Goal: Transaction & Acquisition: Subscribe to service/newsletter

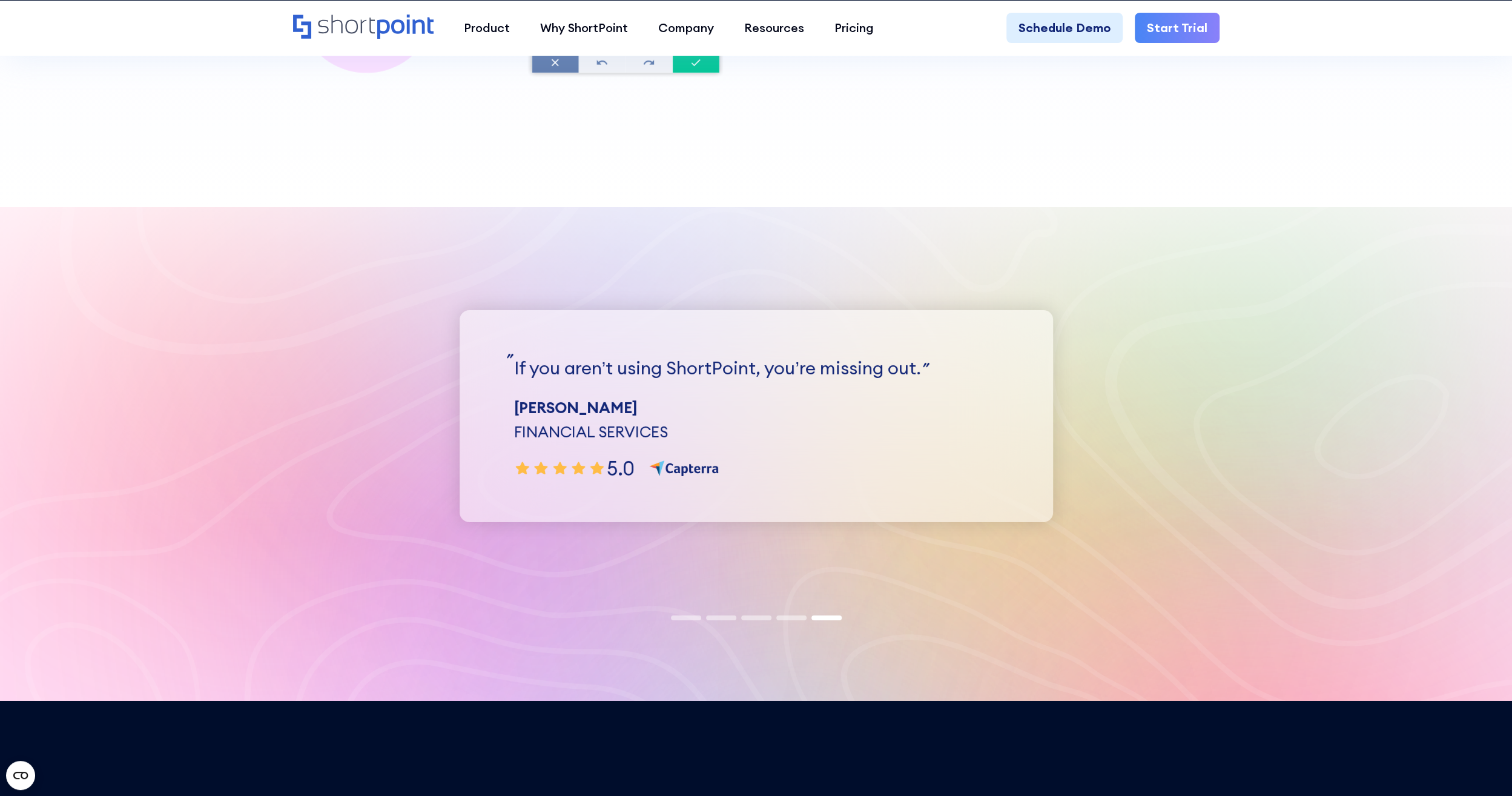
scroll to position [3876, 0]
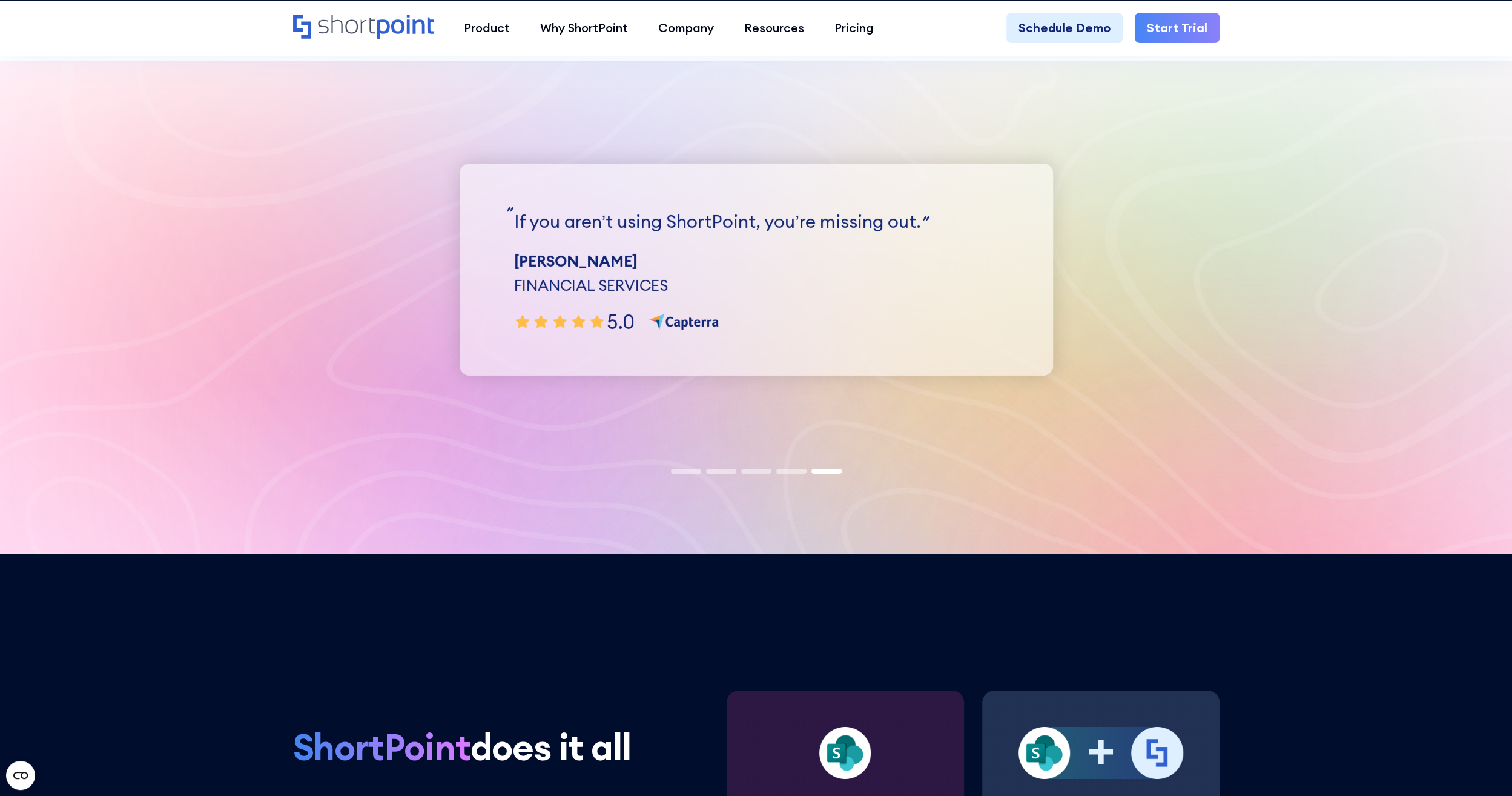
click at [735, 235] on div "If you aren’t using ShortPoint, you’re missing out. Leigh W. FINANCIAL SERVICES…" at bounding box center [756, 269] width 593 height 212
click at [679, 321] on img "5 / 5" at bounding box center [684, 321] width 76 height 20
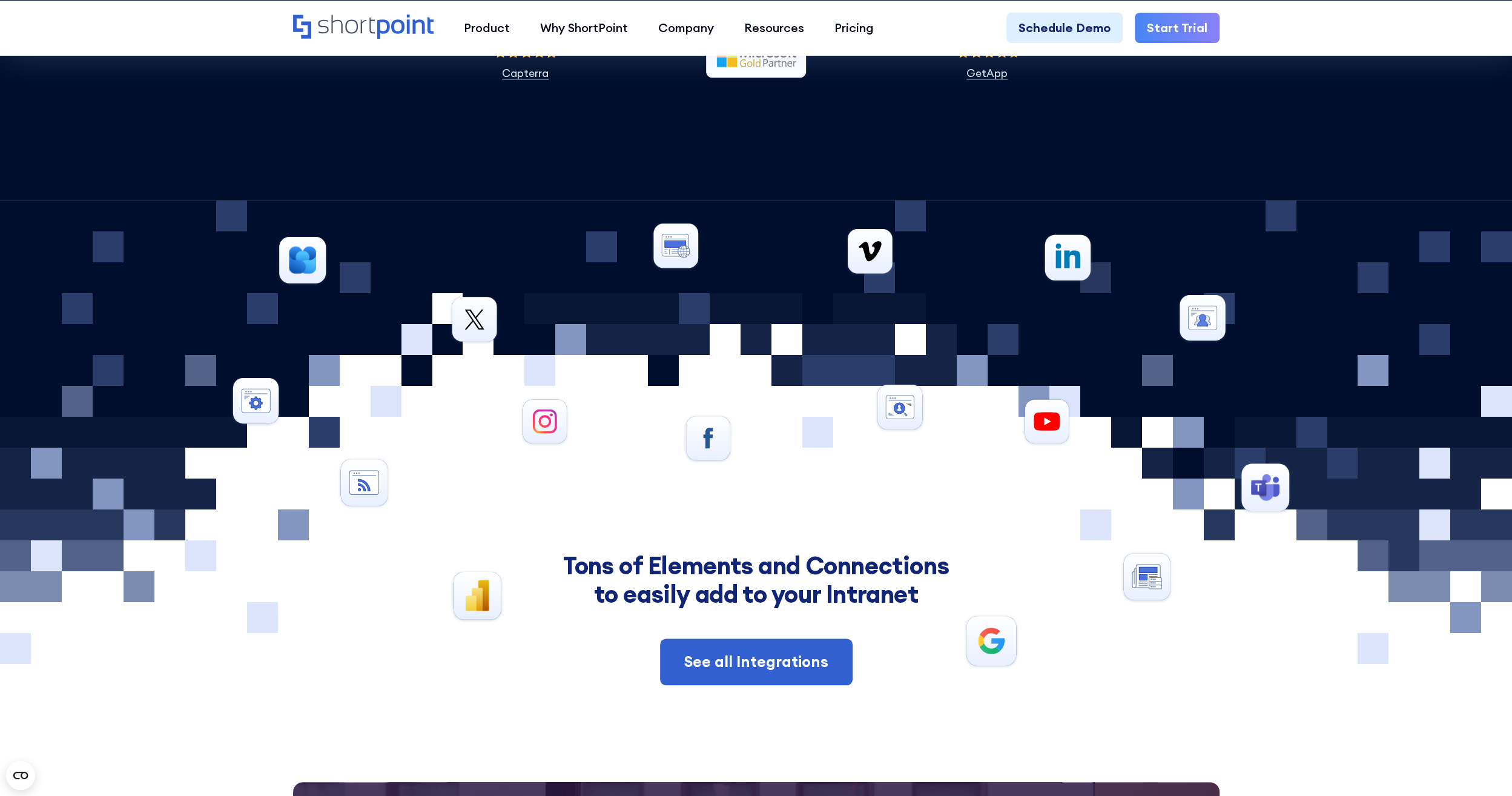
scroll to position [5875, 0]
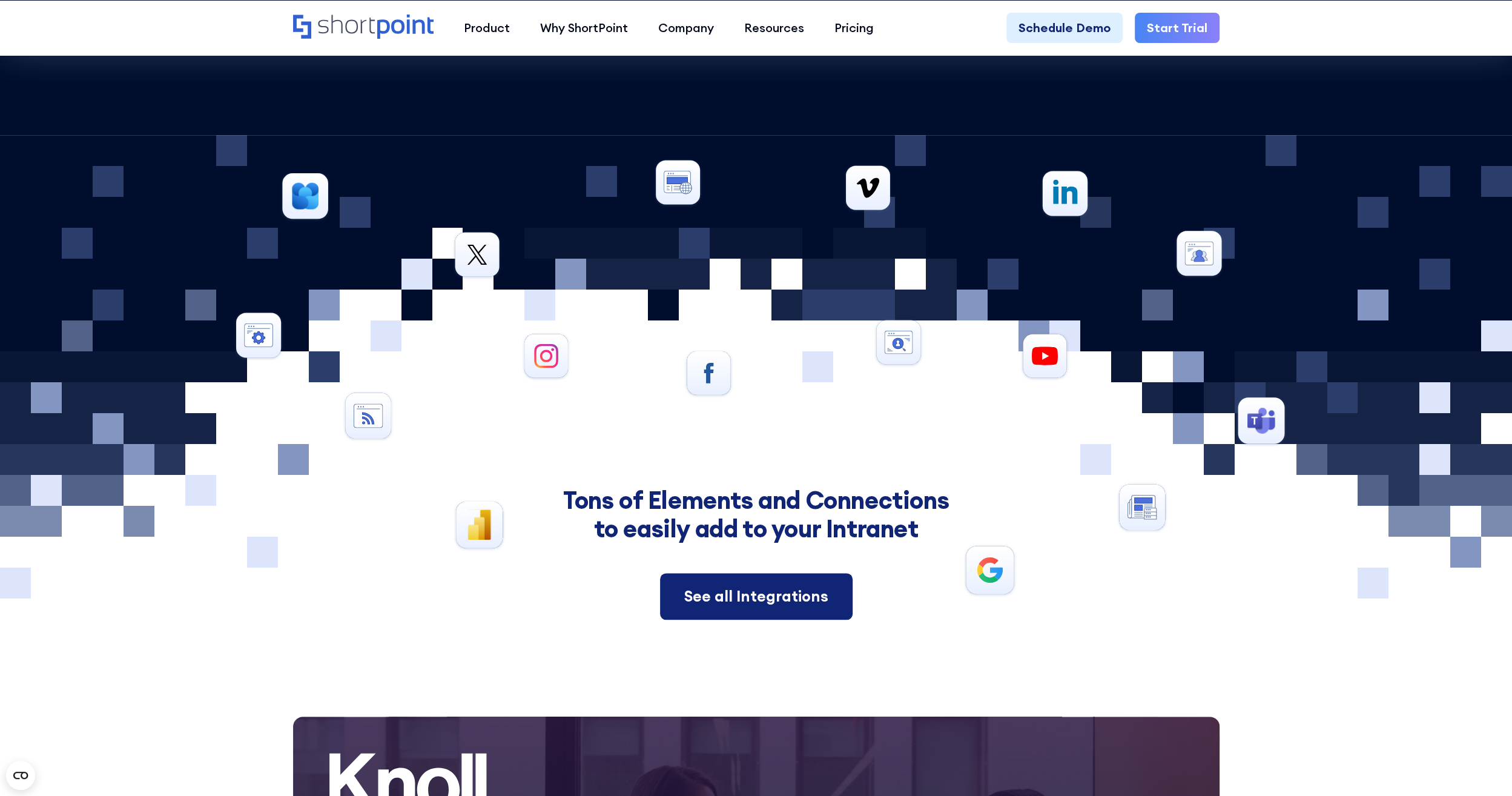
click at [783, 585] on div "See all Integrations" at bounding box center [756, 597] width 144 height 23
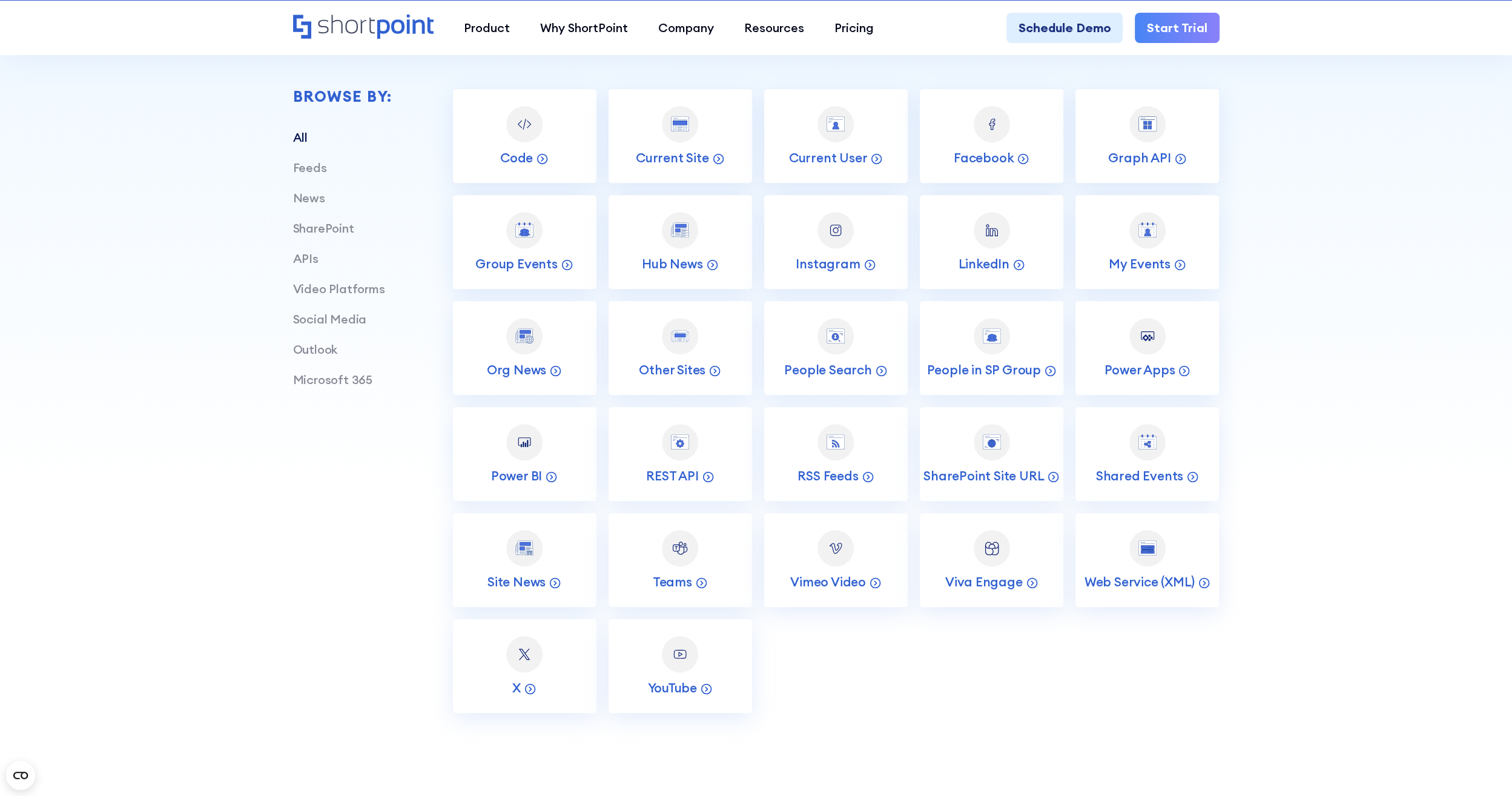
scroll to position [424, 0]
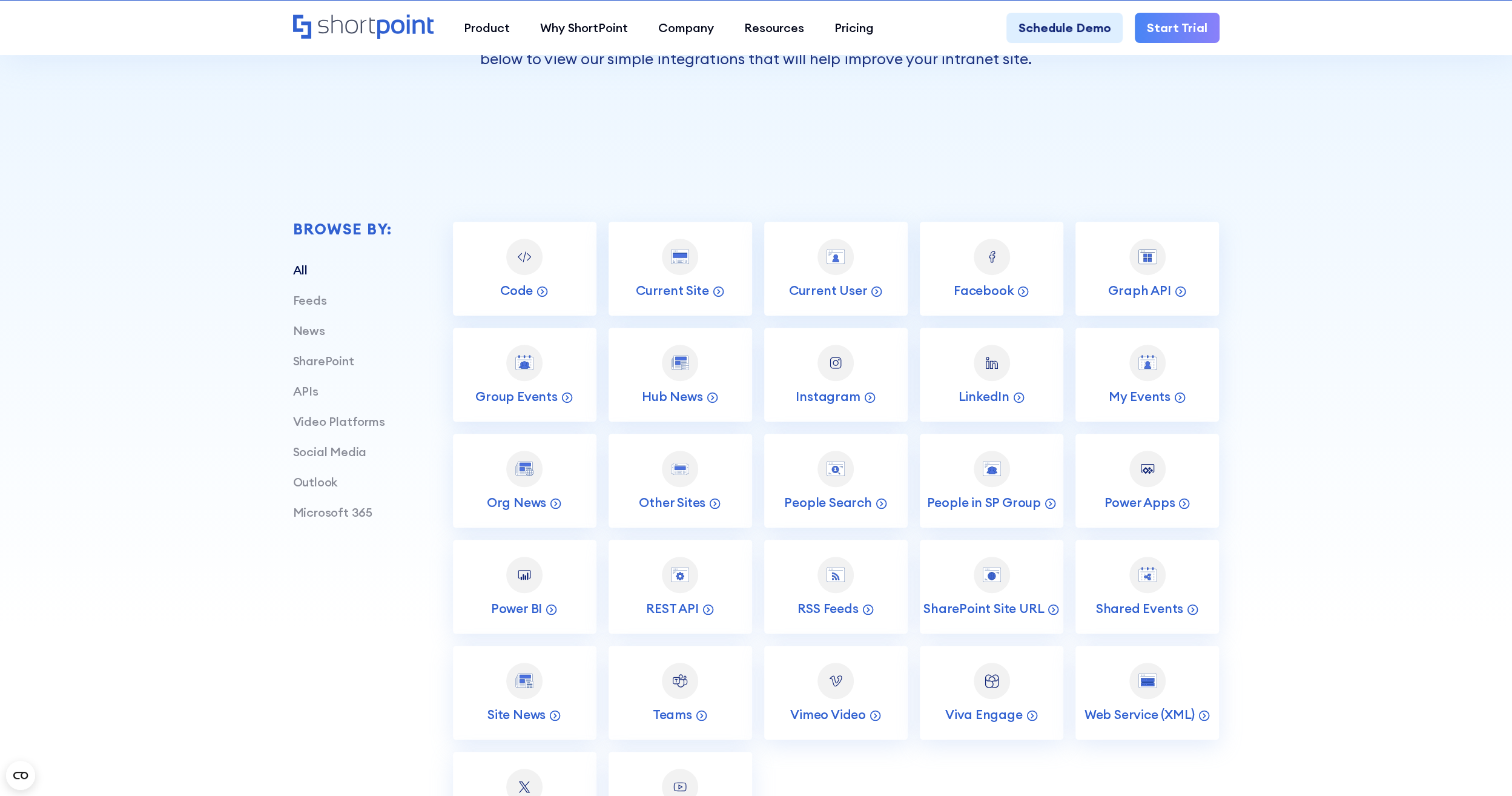
click at [291, 389] on div "Browse by: All Feeds News SharePoint APIs Video Platforms Social Media Outlook …" at bounding box center [756, 518] width 1512 height 897
click at [296, 389] on link "APIs" at bounding box center [305, 391] width 26 height 15
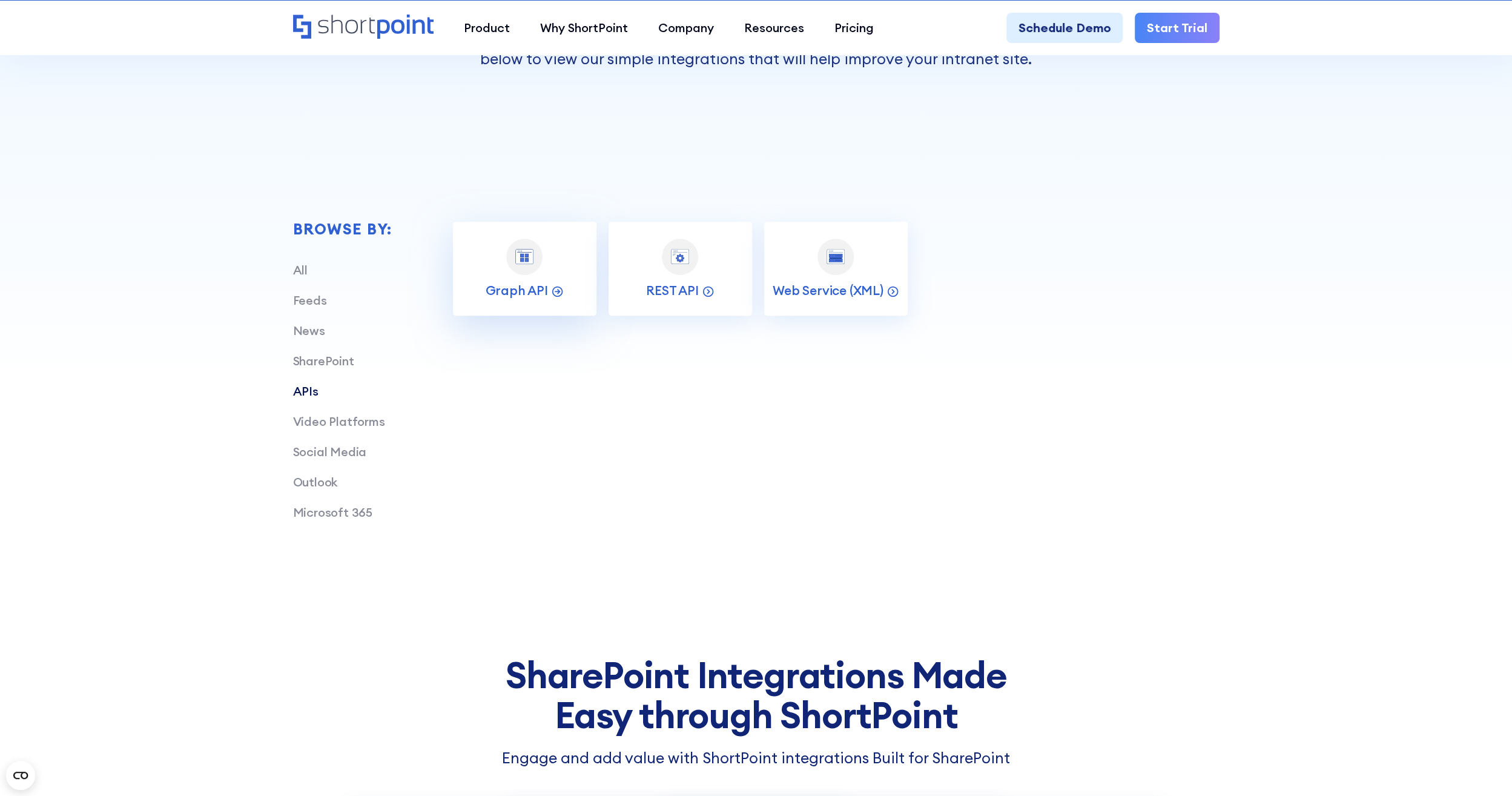
click at [530, 281] on link "Graph API" at bounding box center [524, 268] width 144 height 94
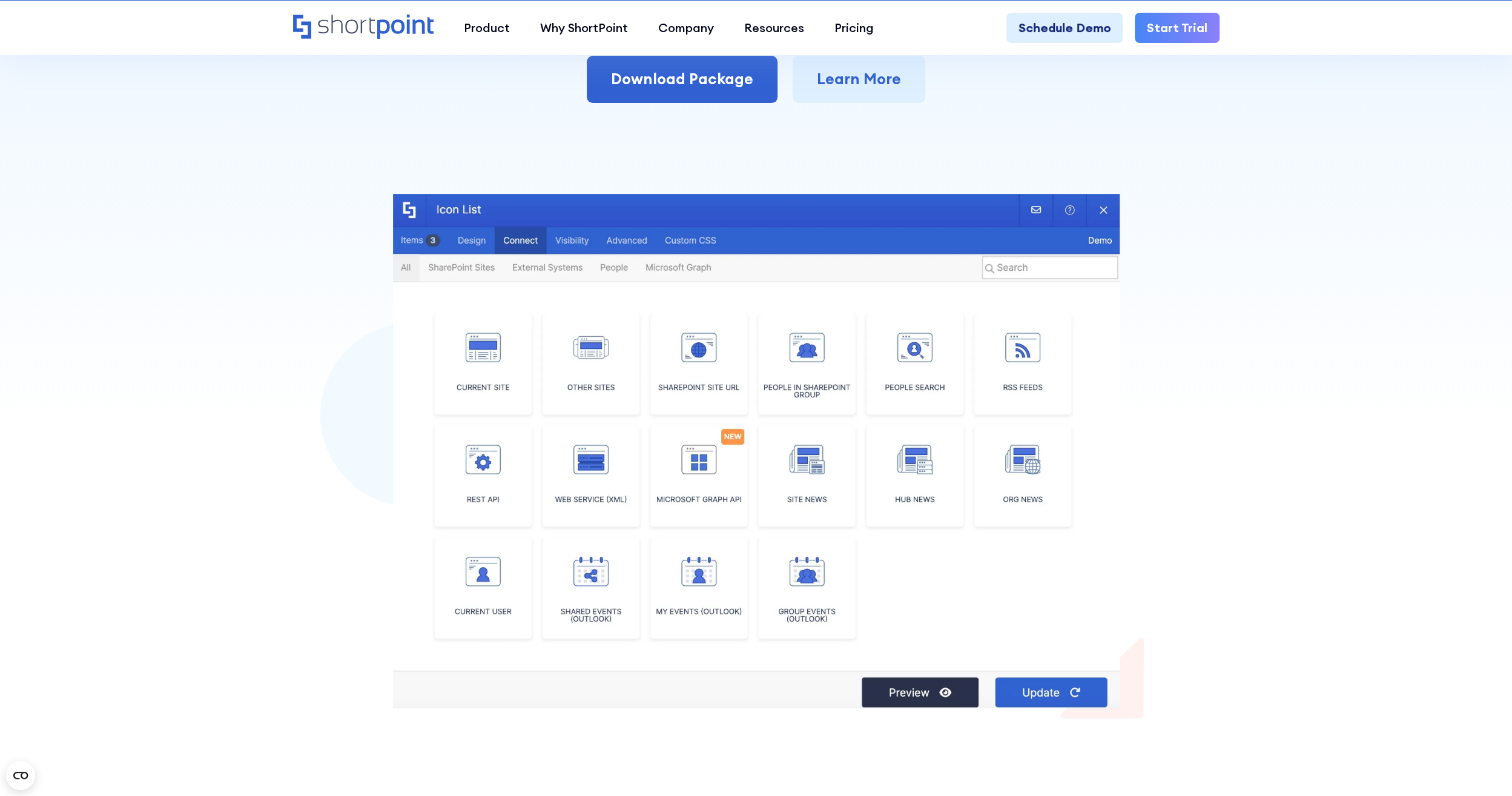
scroll to position [424, 0]
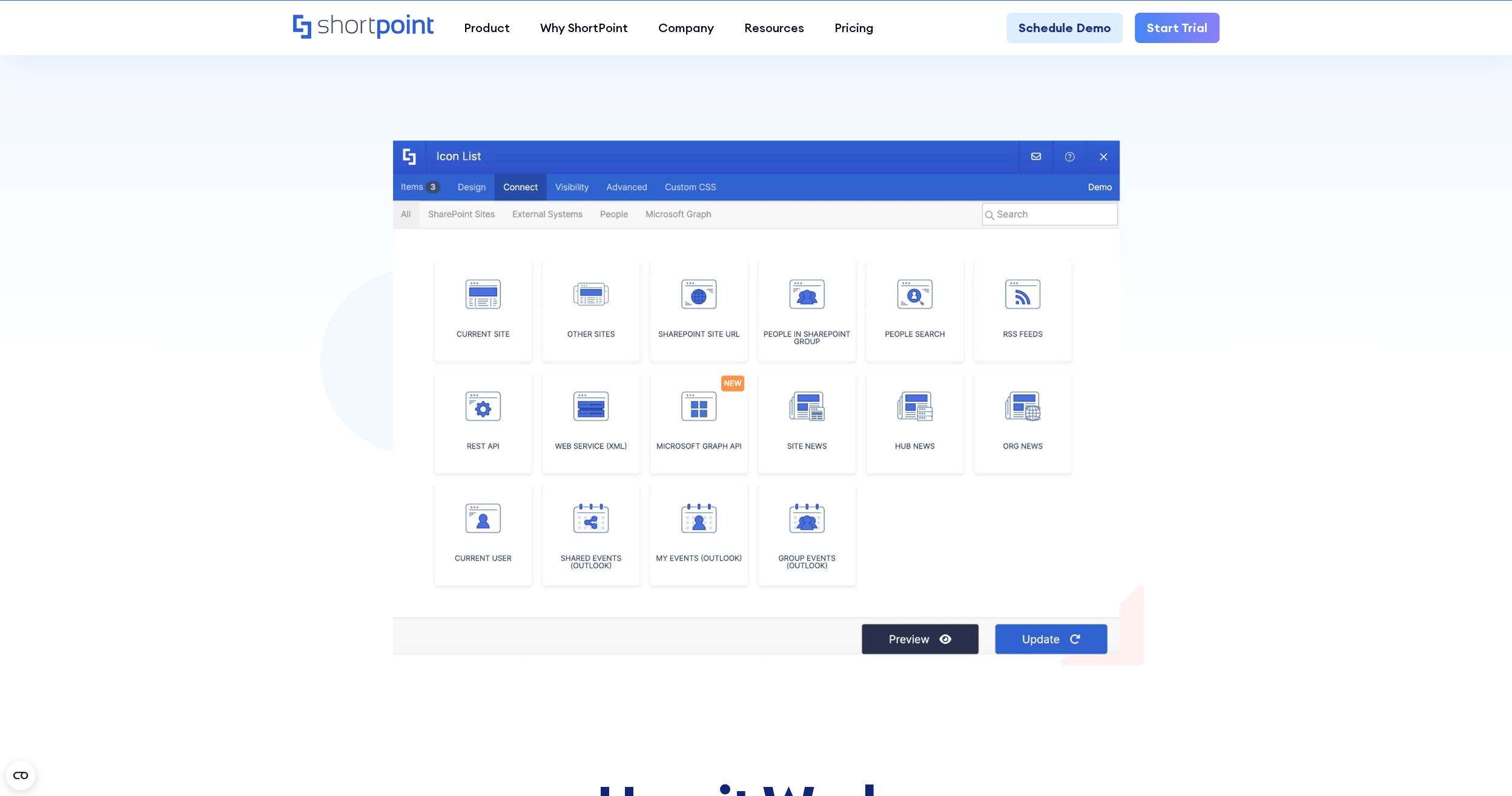
click at [696, 415] on img at bounding box center [756, 397] width 726 height 514
click at [934, 633] on img at bounding box center [756, 397] width 726 height 514
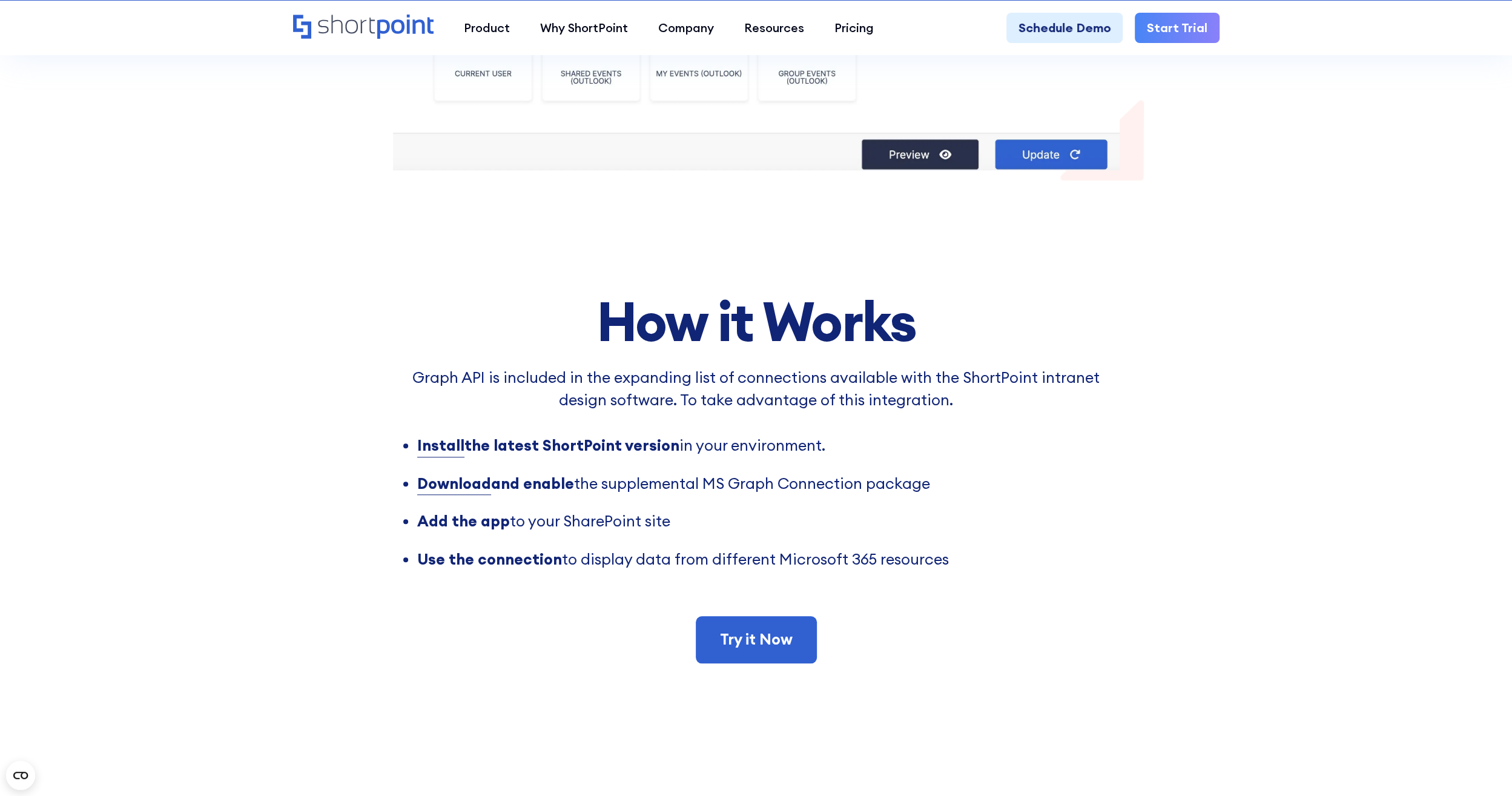
scroll to position [1151, 0]
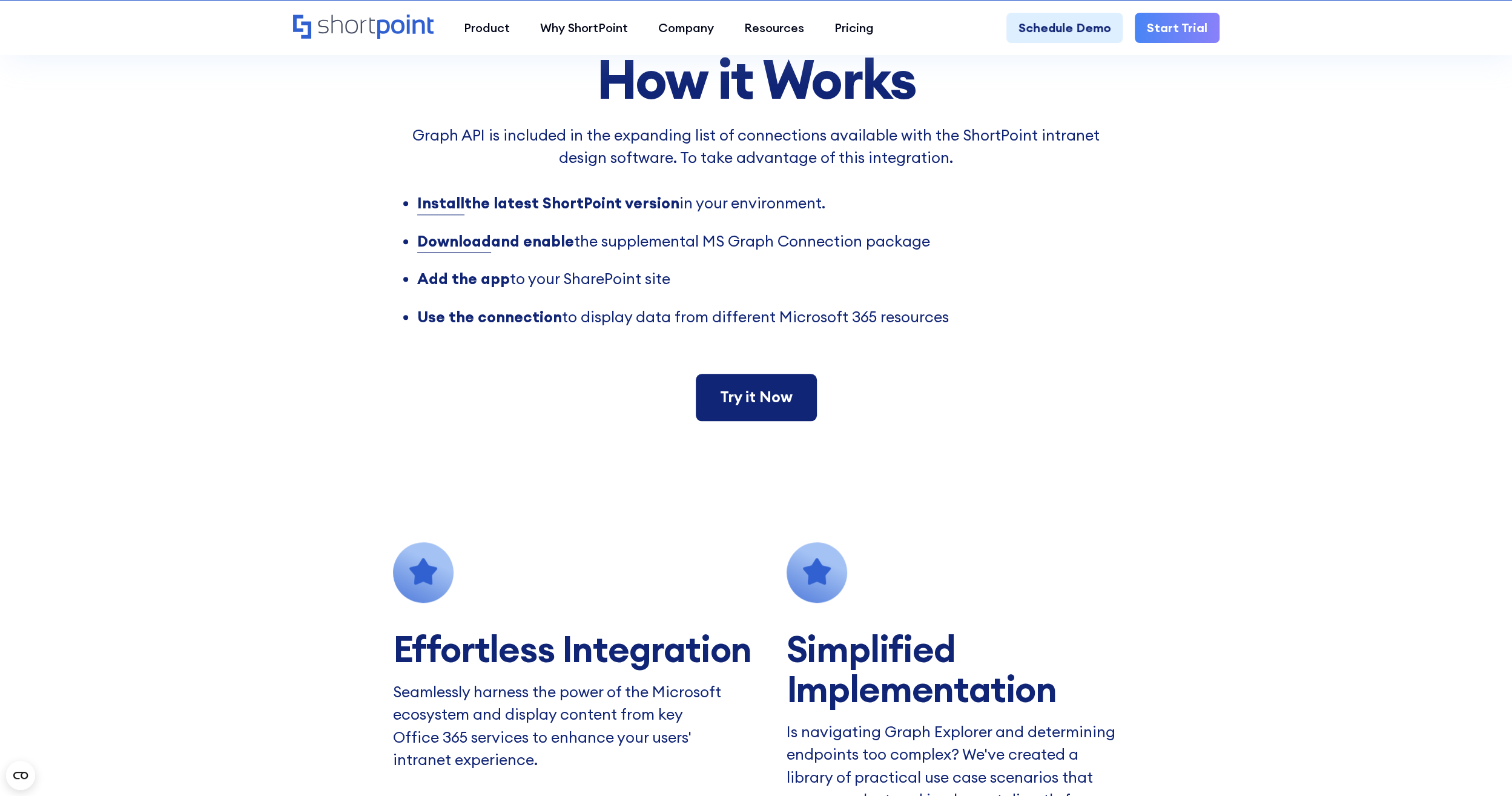
click at [807, 392] on link "Try it Now" at bounding box center [756, 397] width 121 height 47
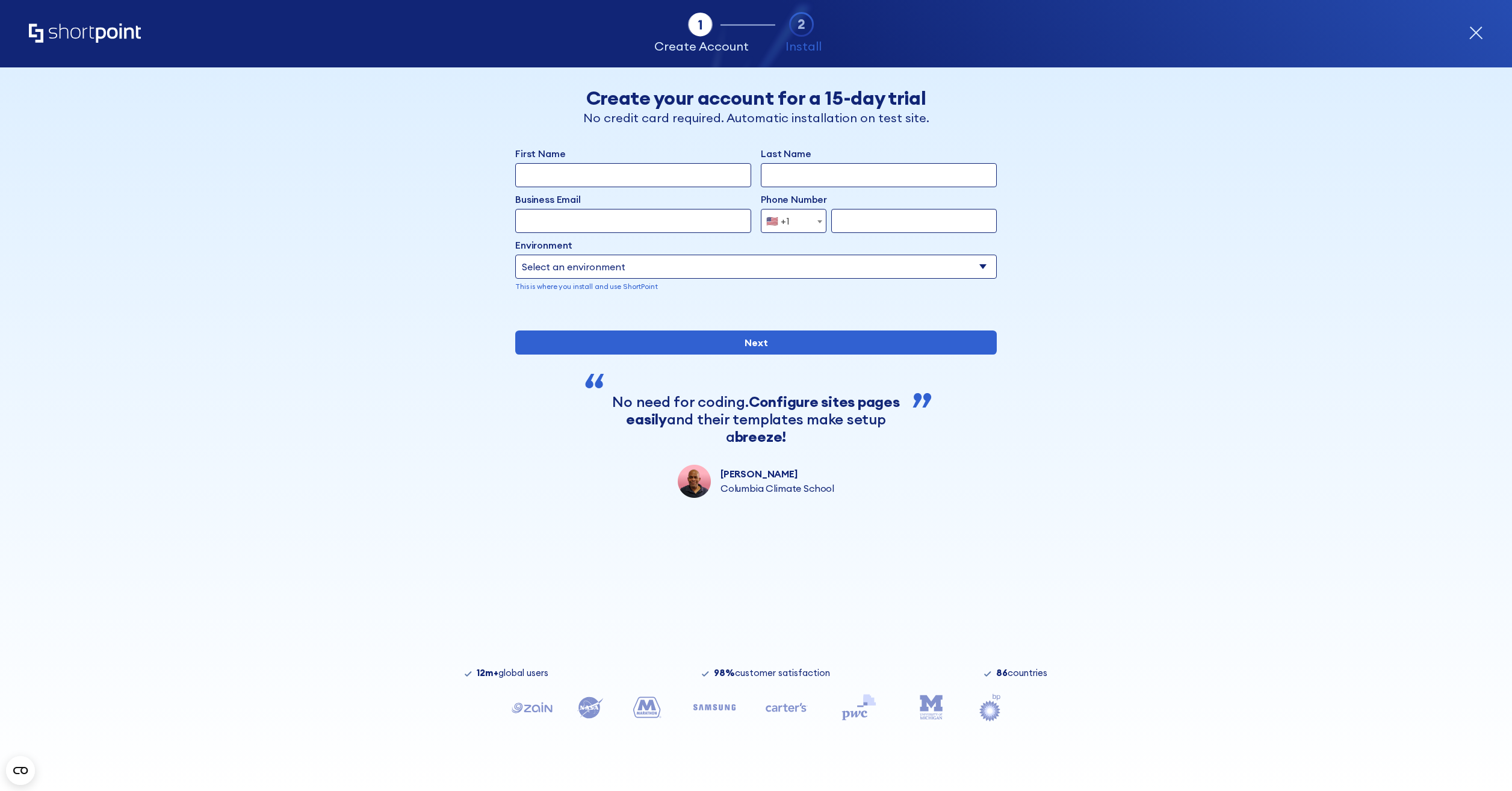
click at [808, 24] on icon "form" at bounding box center [801, 25] width 25 height 25
click at [1479, 34] on icon "form" at bounding box center [1476, 33] width 14 height 14
